Goal: Transaction & Acquisition: Purchase product/service

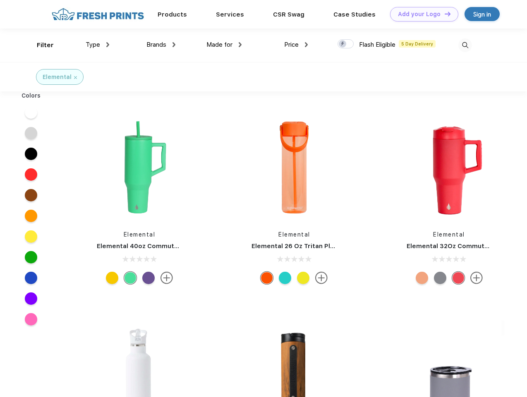
click at [421, 14] on link "Add your Logo Design Tool" at bounding box center [424, 14] width 68 height 14
click at [0, 0] on div "Design Tool" at bounding box center [0, 0] width 0 height 0
click at [443, 14] on link "Add your Logo Design Tool" at bounding box center [424, 14] width 68 height 14
click at [40, 45] on div "Filter" at bounding box center [45, 46] width 17 height 10
click at [98, 45] on span "Type" at bounding box center [93, 44] width 14 height 7
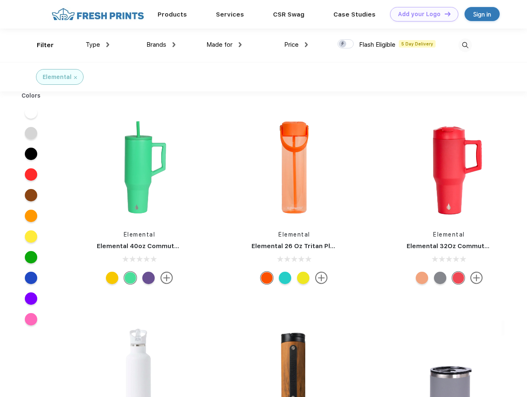
click at [161, 45] on span "Brands" at bounding box center [156, 44] width 20 height 7
click at [224, 45] on span "Made for" at bounding box center [219, 44] width 26 height 7
click at [296, 45] on span "Price" at bounding box center [291, 44] width 14 height 7
click at [346, 44] on div at bounding box center [345, 43] width 16 height 9
click at [343, 44] on input "checkbox" at bounding box center [339, 41] width 5 height 5
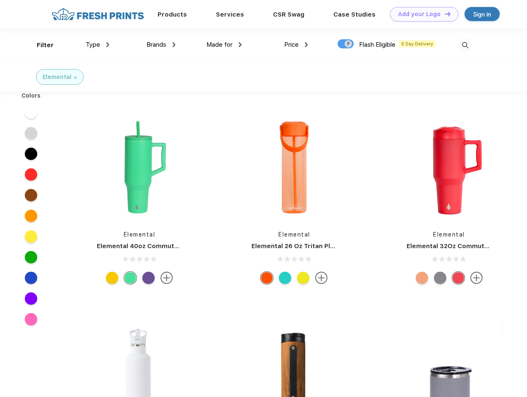
click at [465, 45] on img at bounding box center [465, 45] width 14 height 14
